Goal: Check status

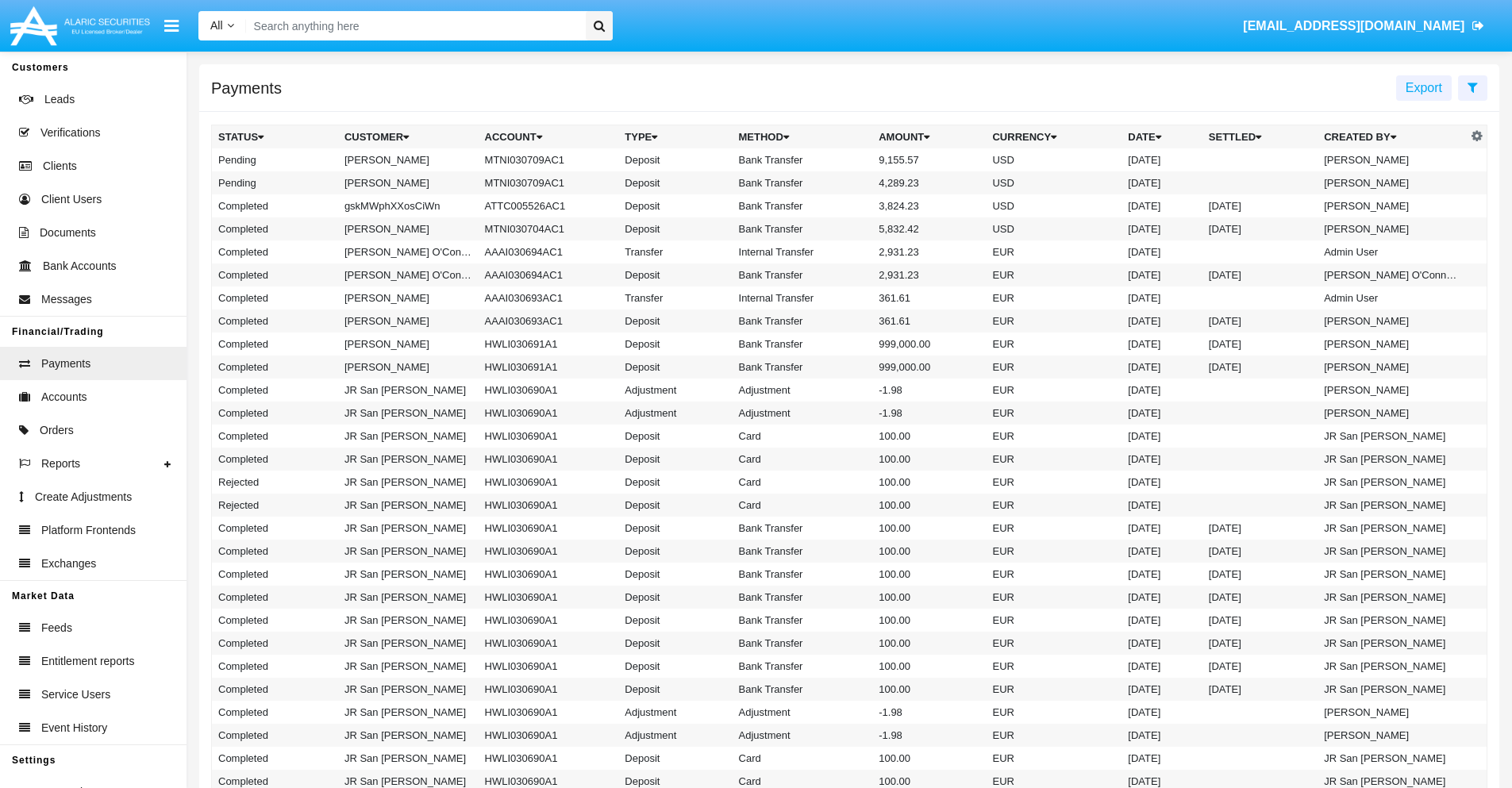
click at [1472, 87] on icon at bounding box center [1472, 88] width 10 height 13
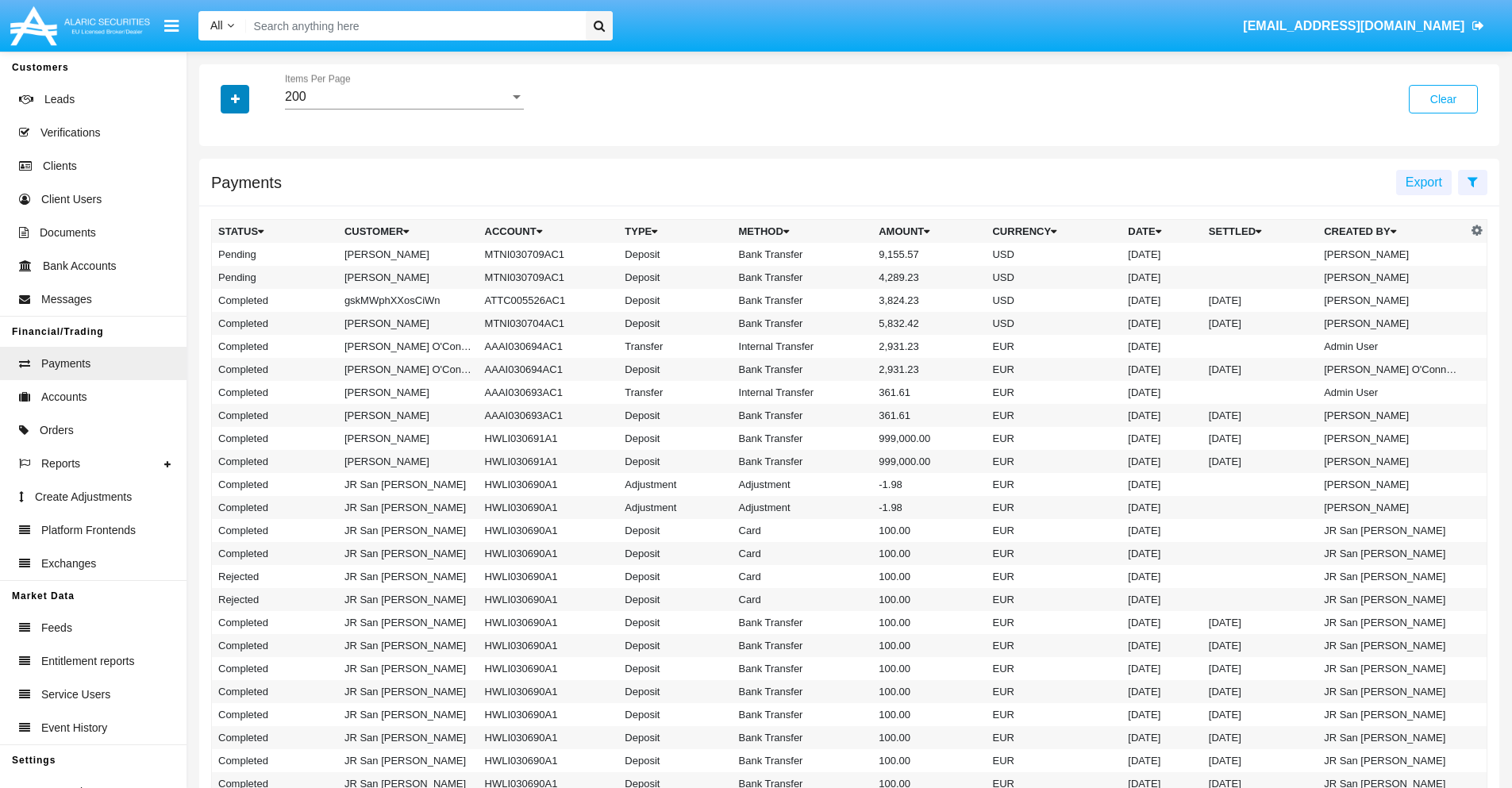
click at [235, 99] on icon "button" at bounding box center [235, 100] width 8 height 11
click at [249, 132] on span "Status" at bounding box center [249, 132] width 36 height 19
click at [219, 138] on input "Status" at bounding box center [218, 138] width 1 height 1
checkbox input "true"
click at [235, 99] on icon "button" at bounding box center [235, 100] width 8 height 11
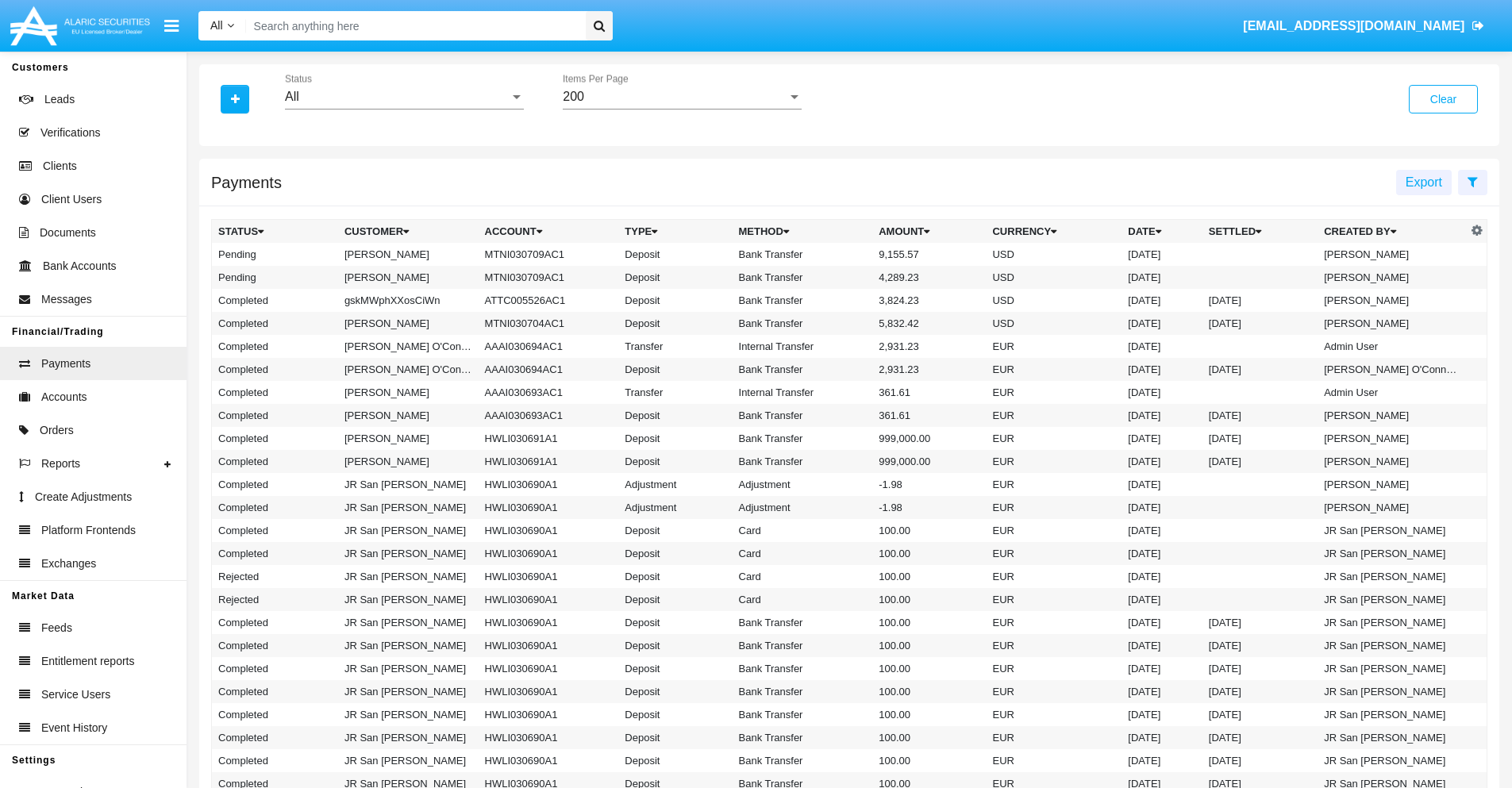
click at [404, 97] on div "All" at bounding box center [397, 96] width 225 height 14
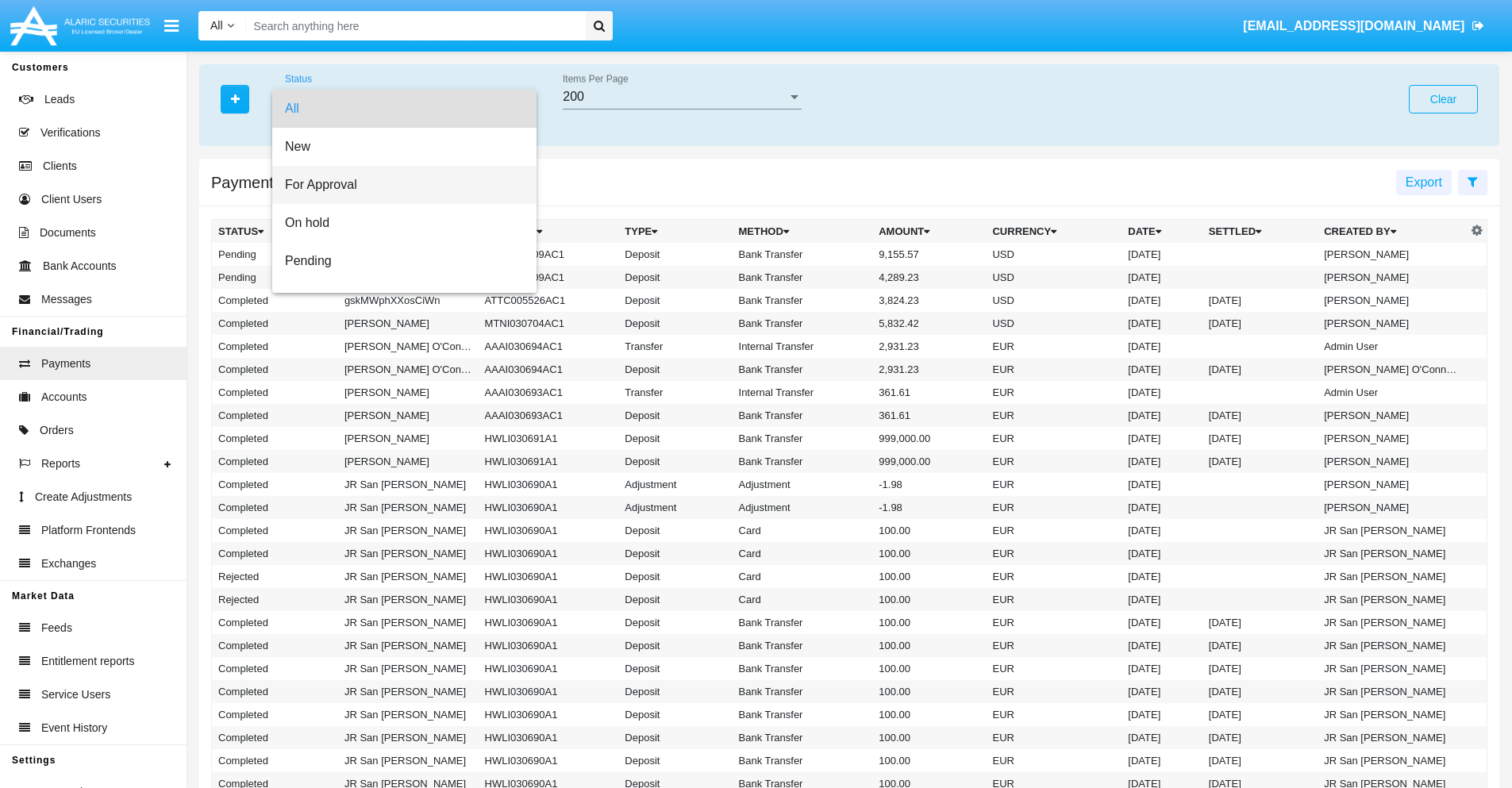
click at [398, 185] on span "For Approval" at bounding box center [404, 184] width 239 height 38
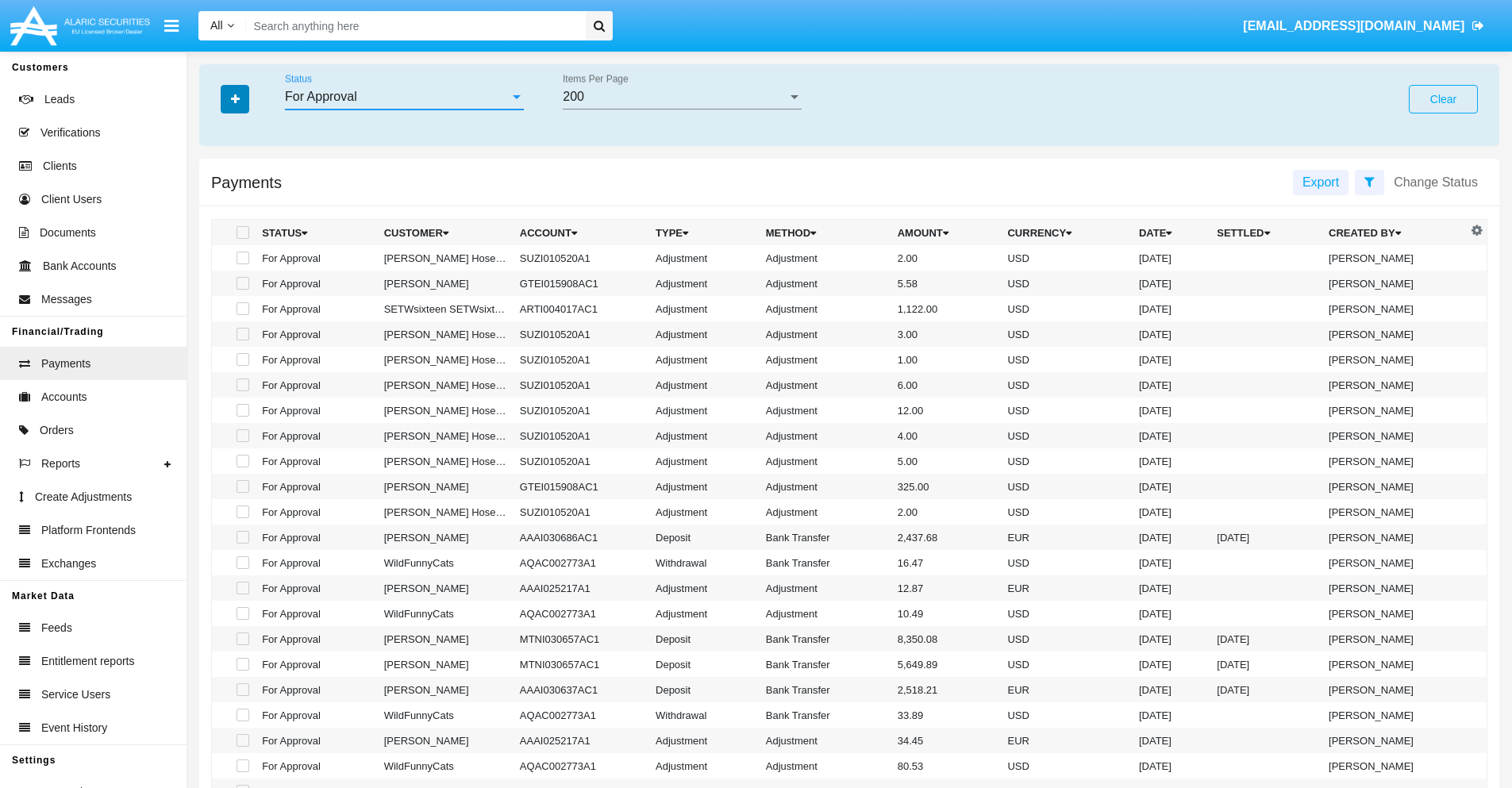
click at [235, 99] on icon "button" at bounding box center [235, 100] width 8 height 11
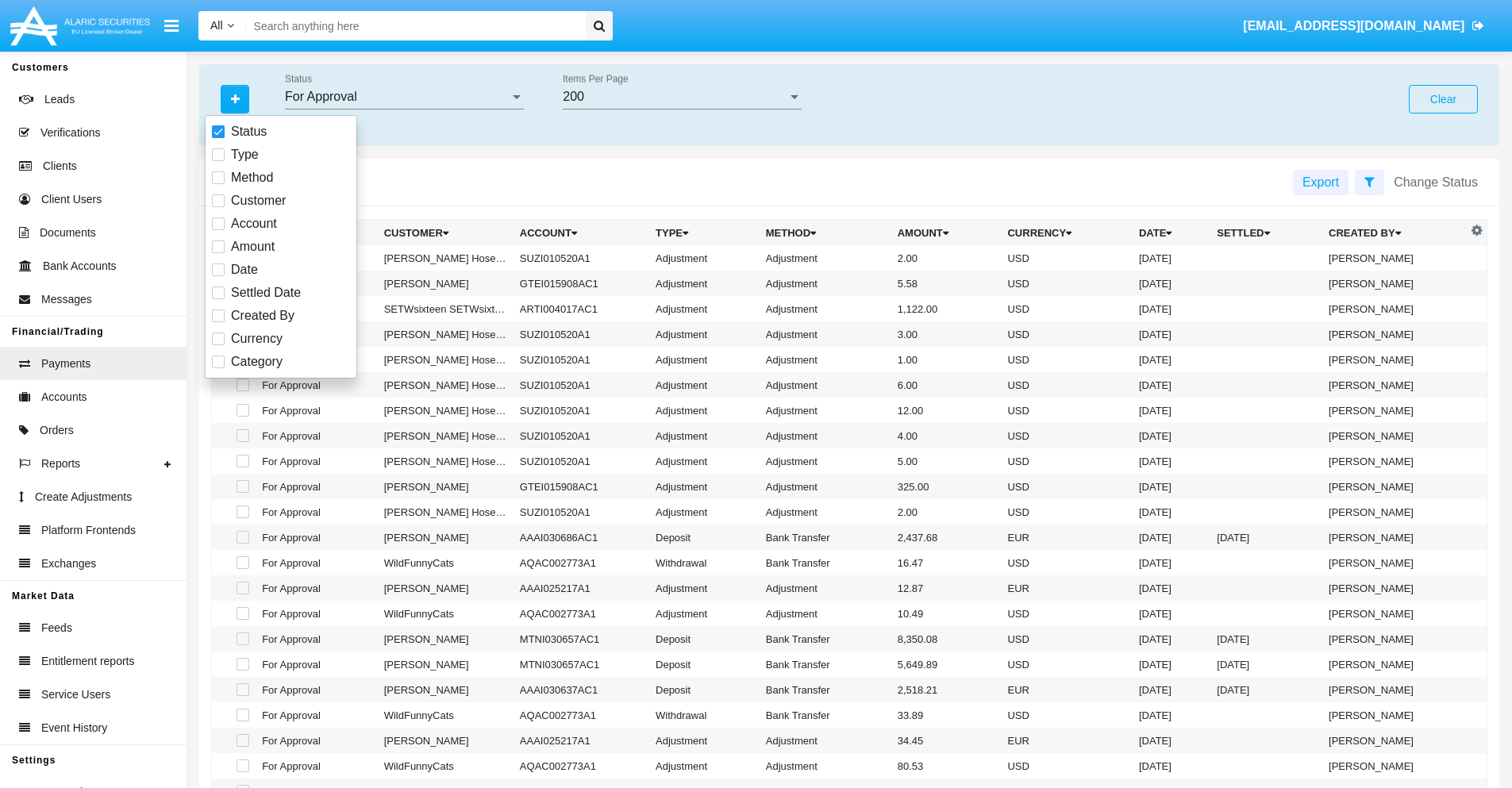
click at [256, 339] on span "Currency" at bounding box center [257, 338] width 52 height 19
click at [219, 346] on input "Currency" at bounding box center [218, 346] width 1 height 1
checkbox input "true"
click at [235, 99] on icon "button" at bounding box center [235, 100] width 8 height 11
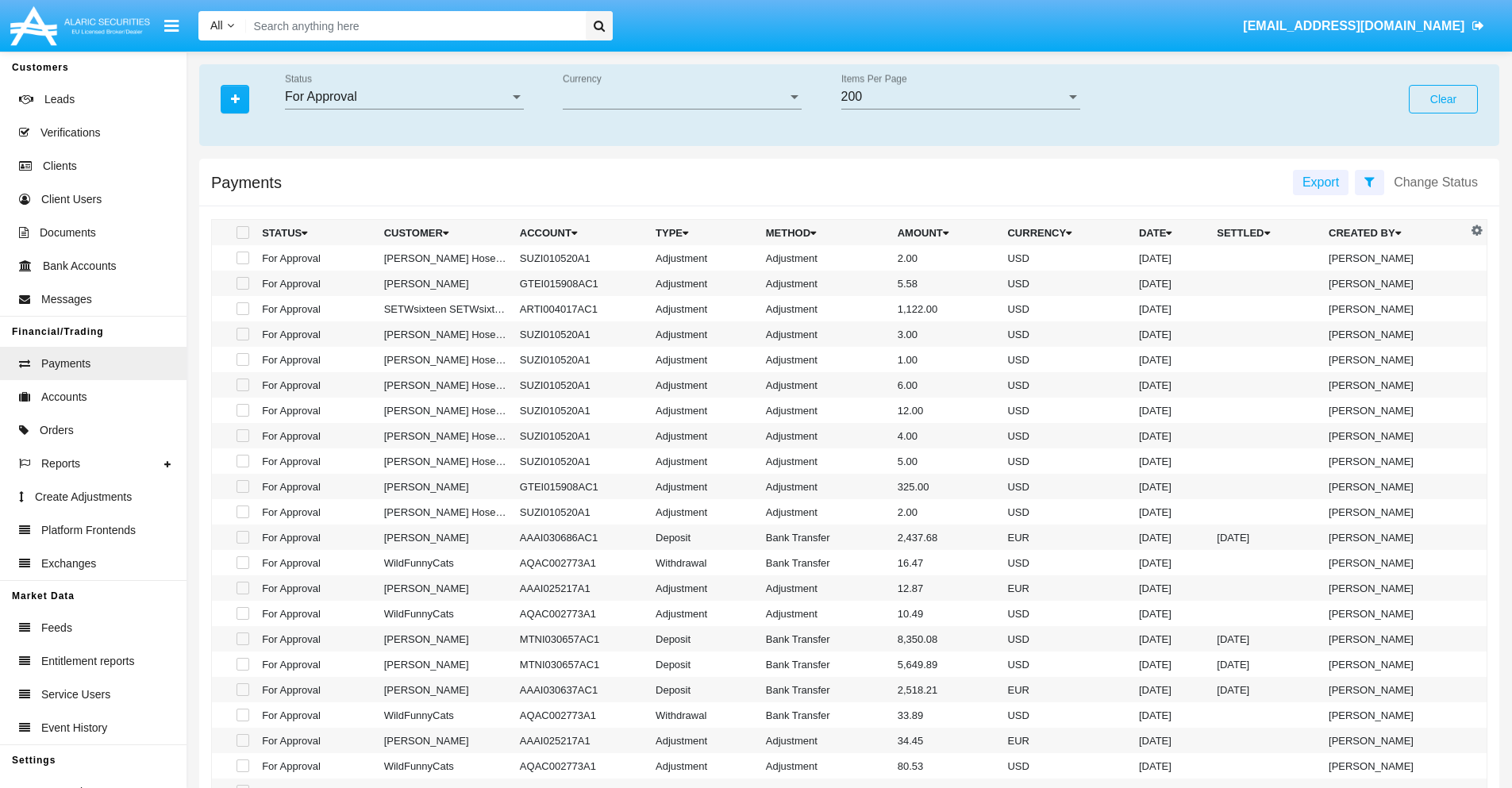
click at [682, 97] on span "Currency" at bounding box center [675, 96] width 225 height 14
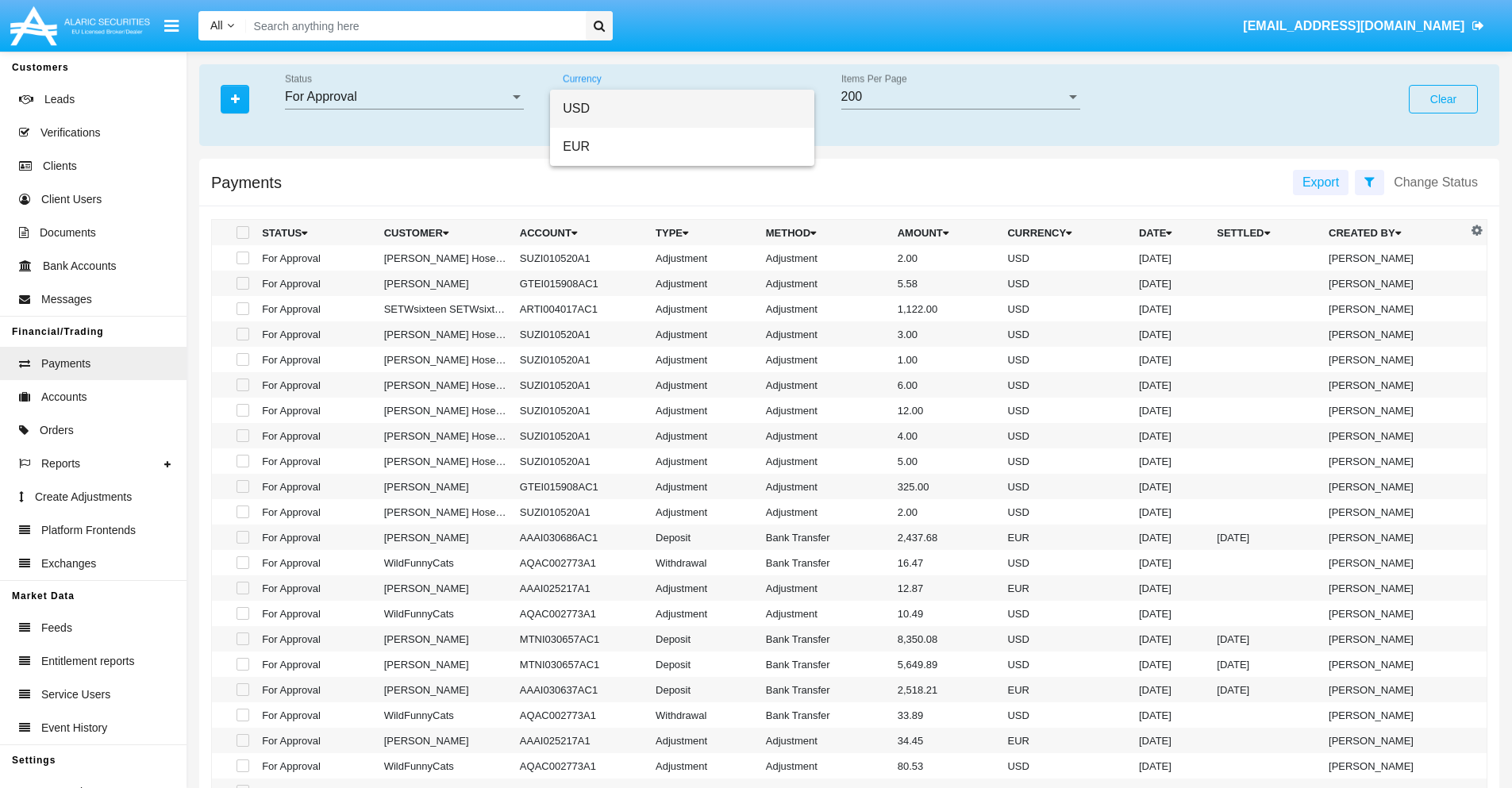
click at [682, 109] on span "USD" at bounding box center [681, 108] width 239 height 38
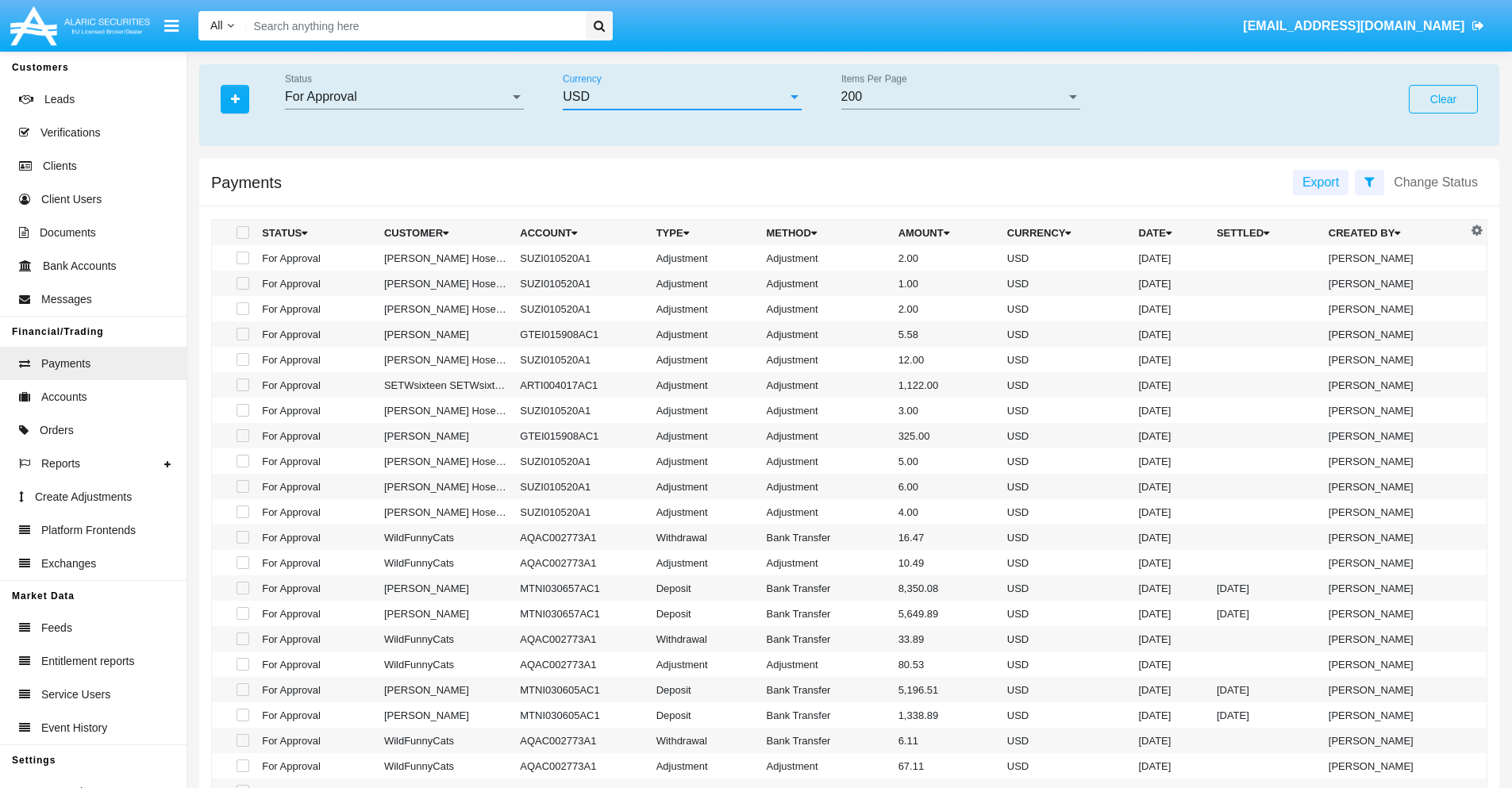
click at [242, 258] on span at bounding box center [243, 258] width 13 height 13
click at [242, 265] on input "checkbox" at bounding box center [242, 265] width 1 height 1
checkbox input "true"
